Goal: Browse casually: Explore the website without a specific task or goal

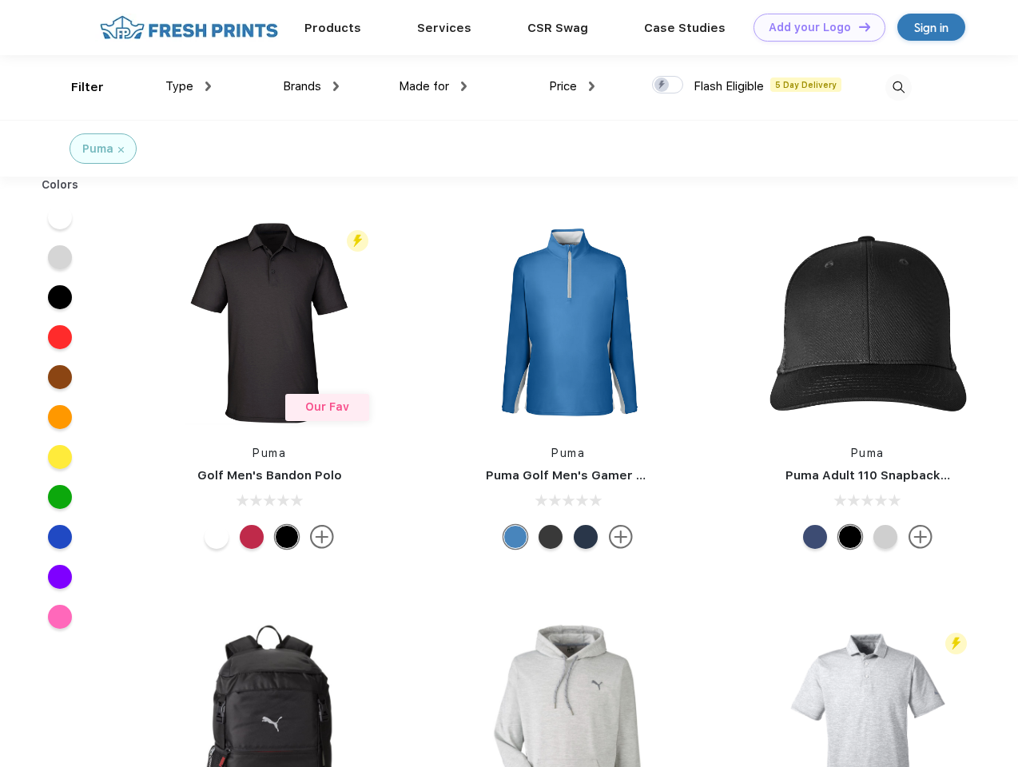
click at [814, 27] on link "Add your Logo Design Tool" at bounding box center [820, 28] width 132 height 28
click at [0, 0] on div "Design Tool" at bounding box center [0, 0] width 0 height 0
click at [858, 26] on link "Add your Logo Design Tool" at bounding box center [820, 28] width 132 height 28
click at [77, 87] on div "Filter" at bounding box center [87, 87] width 33 height 18
click at [189, 86] on span "Type" at bounding box center [179, 86] width 28 height 14
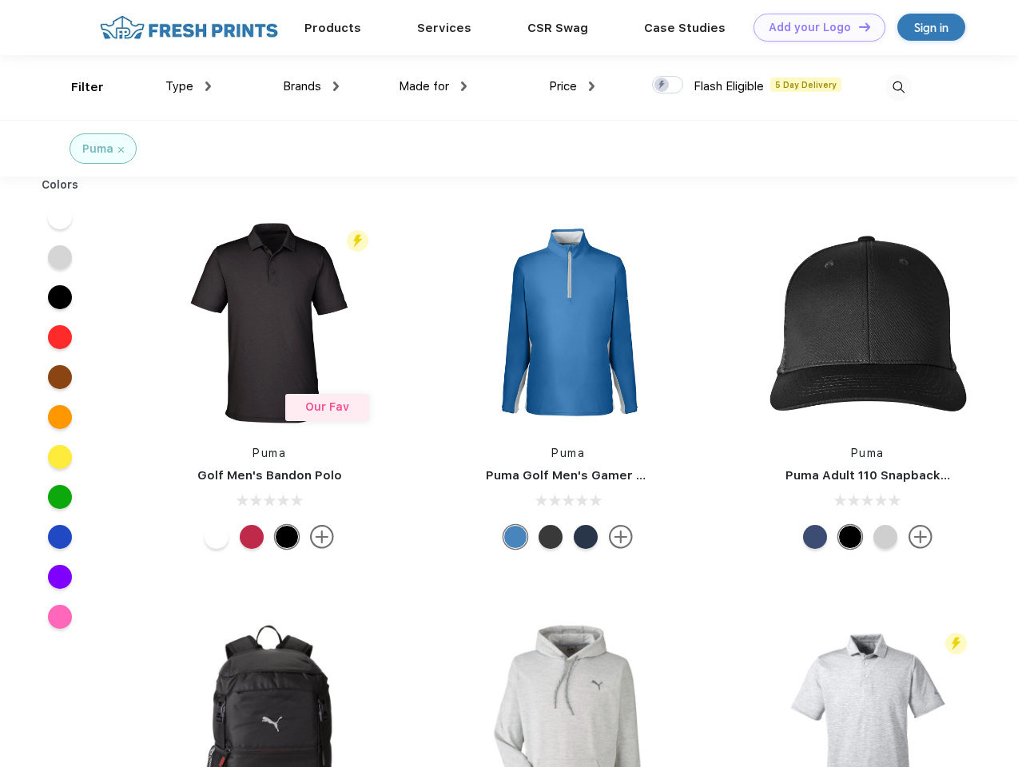
click at [311, 86] on span "Brands" at bounding box center [302, 86] width 38 height 14
click at [433, 86] on span "Made for" at bounding box center [424, 86] width 50 height 14
click at [572, 86] on span "Price" at bounding box center [563, 86] width 28 height 14
click at [668, 86] on div at bounding box center [667, 85] width 31 height 18
click at [663, 86] on input "checkbox" at bounding box center [657, 80] width 10 height 10
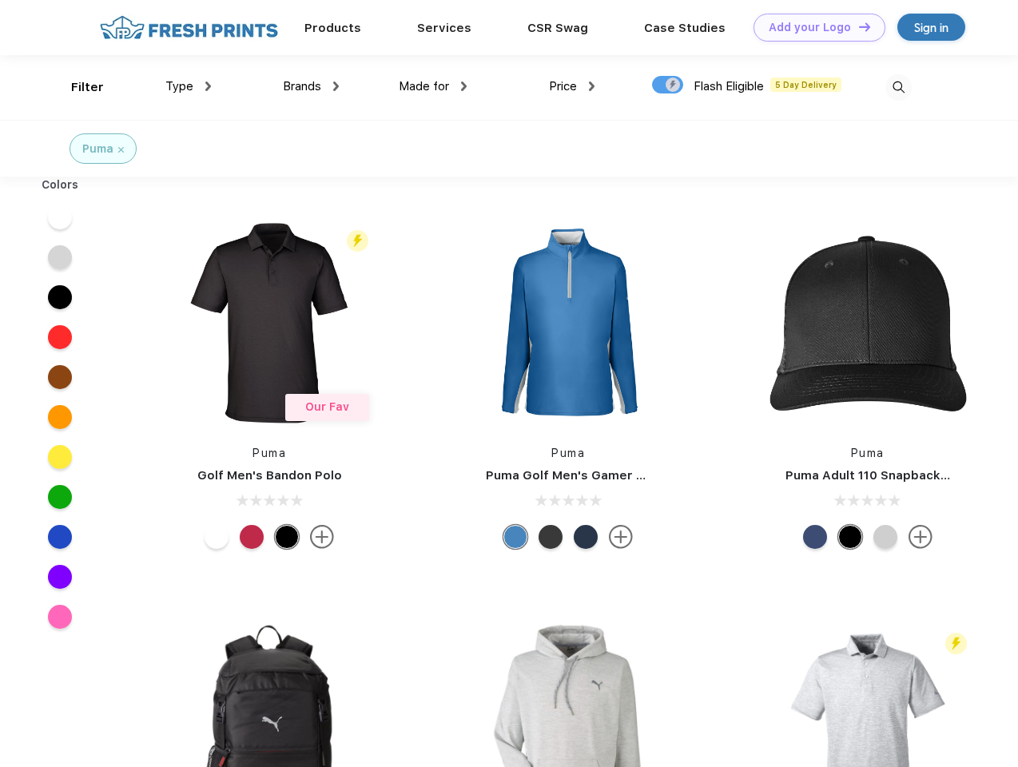
click at [899, 87] on img at bounding box center [899, 87] width 26 height 26
